Goal: Download file/media

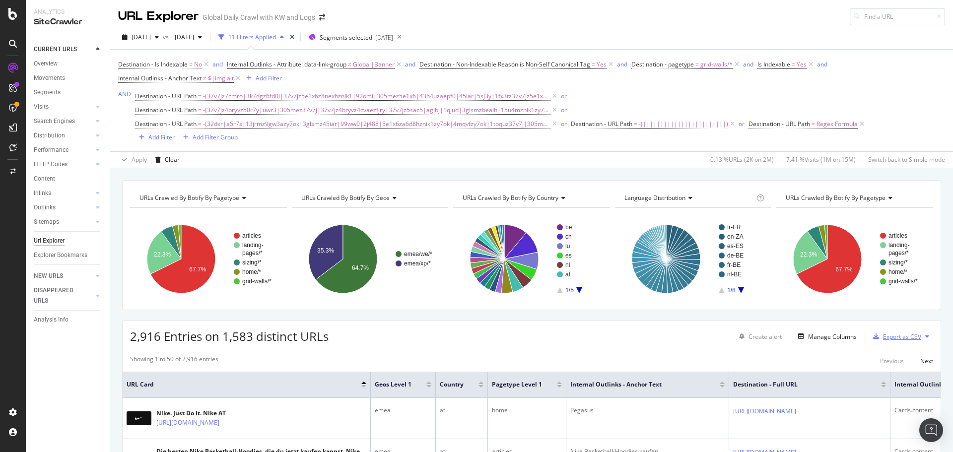
click at [910, 335] on div "Export as CSV" at bounding box center [902, 337] width 38 height 8
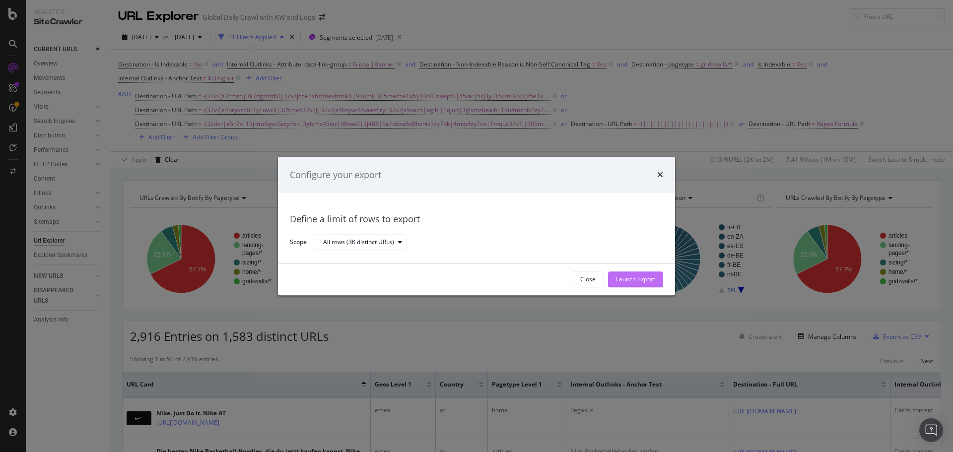
click at [632, 280] on div "Launch Export" at bounding box center [635, 280] width 39 height 8
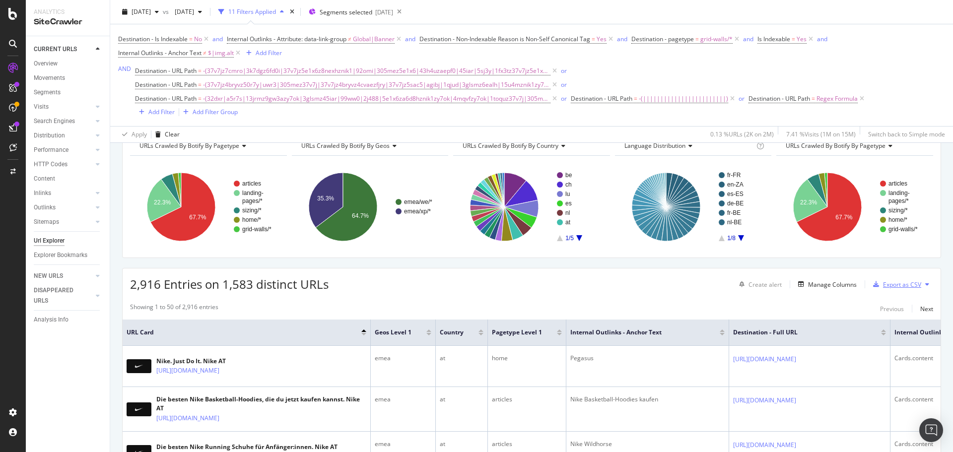
scroll to position [99, 0]
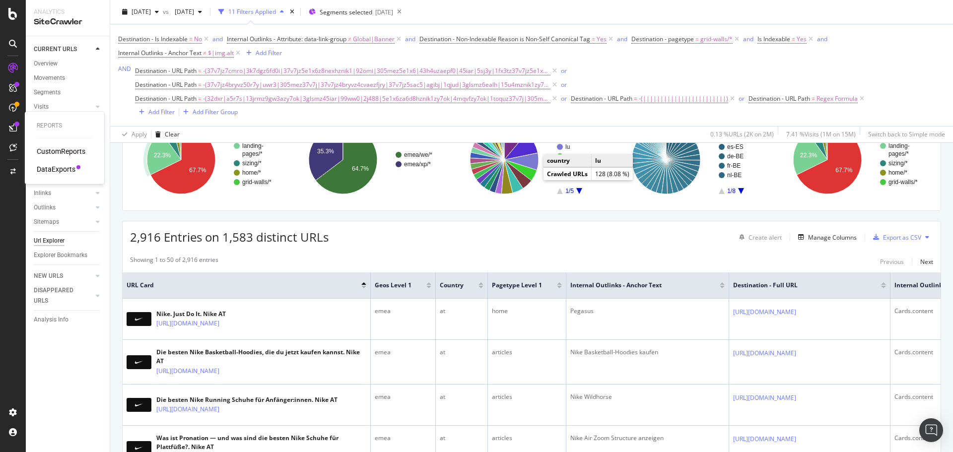
click at [65, 171] on div "DataExports" at bounding box center [56, 169] width 39 height 10
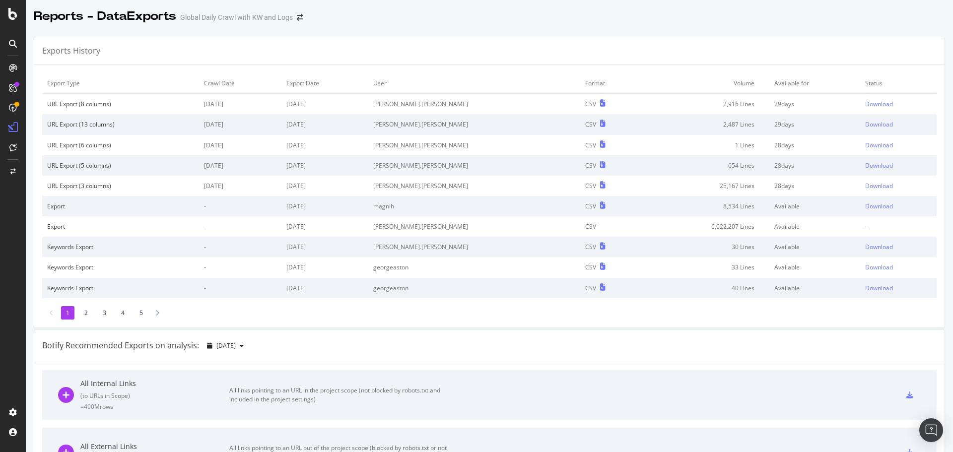
click at [860, 99] on td "Download" at bounding box center [898, 104] width 76 height 21
click at [865, 106] on div "Download" at bounding box center [879, 104] width 28 height 8
